Goal: Information Seeking & Learning: Learn about a topic

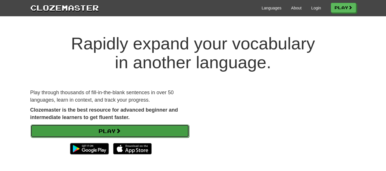
click at [160, 133] on link "Play" at bounding box center [110, 130] width 158 height 13
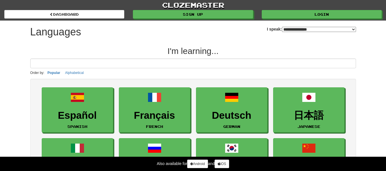
select select "*******"
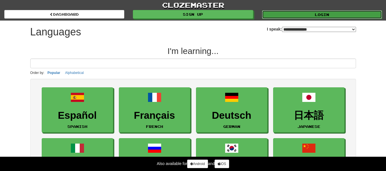
click at [314, 13] on link "Login" at bounding box center [322, 14] width 120 height 9
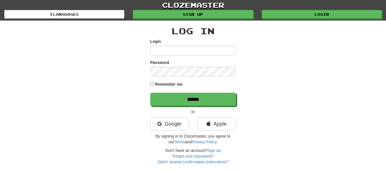
click at [181, 53] on input "Login" at bounding box center [193, 51] width 86 height 10
click at [160, 130] on link "Google" at bounding box center [169, 123] width 39 height 13
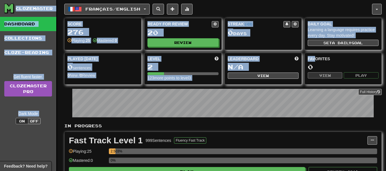
drag, startPoint x: 315, startPoint y: 61, endPoint x: 390, endPoint y: 37, distance: 78.3
click at [149, 5] on button "Français / English" at bounding box center [106, 9] width 85 height 11
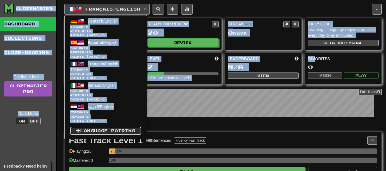
click at [120, 131] on link "Language Pairing" at bounding box center [105, 131] width 71 height 8
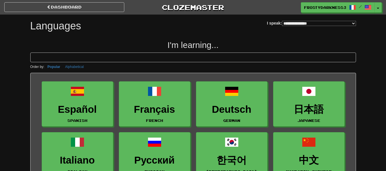
select select "*******"
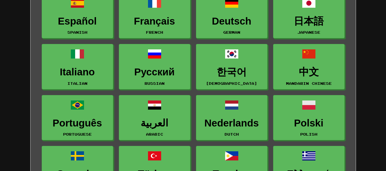
scroll to position [90, 0]
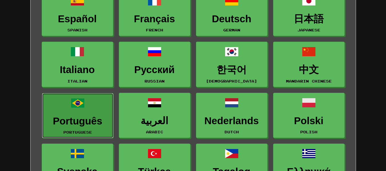
click at [84, 114] on link "Português Portuguese" at bounding box center [77, 115] width 71 height 45
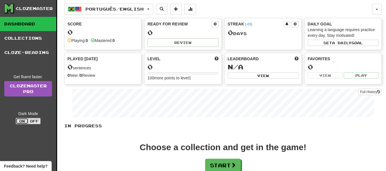
click at [23, 120] on button "On" at bounding box center [22, 121] width 13 height 6
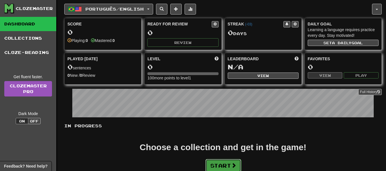
click at [235, 164] on span at bounding box center [233, 165] width 5 height 5
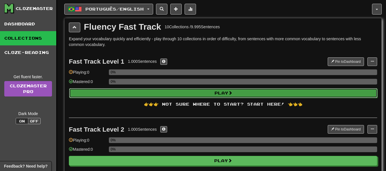
click at [263, 92] on button "Play" at bounding box center [223, 93] width 308 height 10
select select "**"
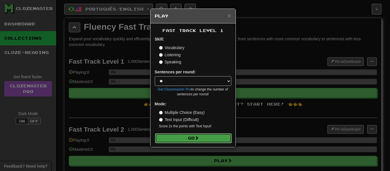
click at [199, 139] on span at bounding box center [197, 138] width 4 height 4
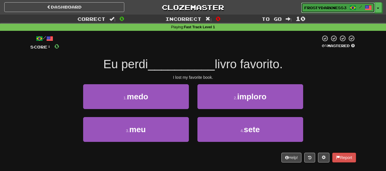
click at [365, 9] on span at bounding box center [367, 7] width 7 height 7
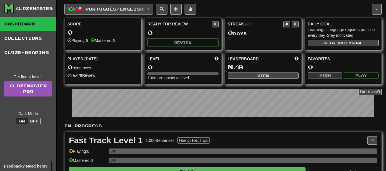
click at [144, 9] on span "Português / English" at bounding box center [114, 9] width 58 height 5
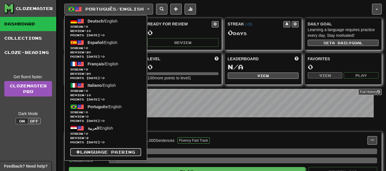
click at [130, 153] on link "Language Pairing" at bounding box center [105, 152] width 71 height 8
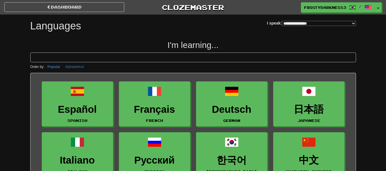
select select "*******"
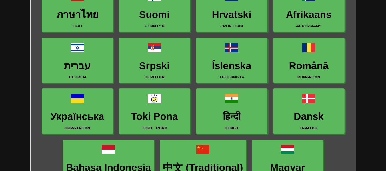
scroll to position [1, 0]
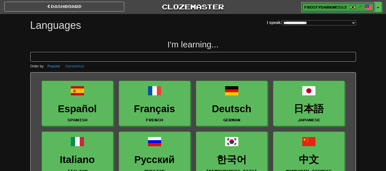
click at [356, 6] on span "/" at bounding box center [360, 6] width 22 height 4
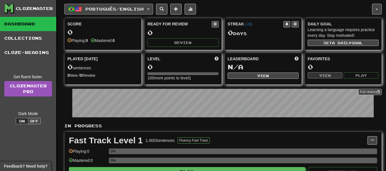
click at [92, 7] on span "Português / English" at bounding box center [114, 9] width 58 height 5
